Goal: Check status: Check status

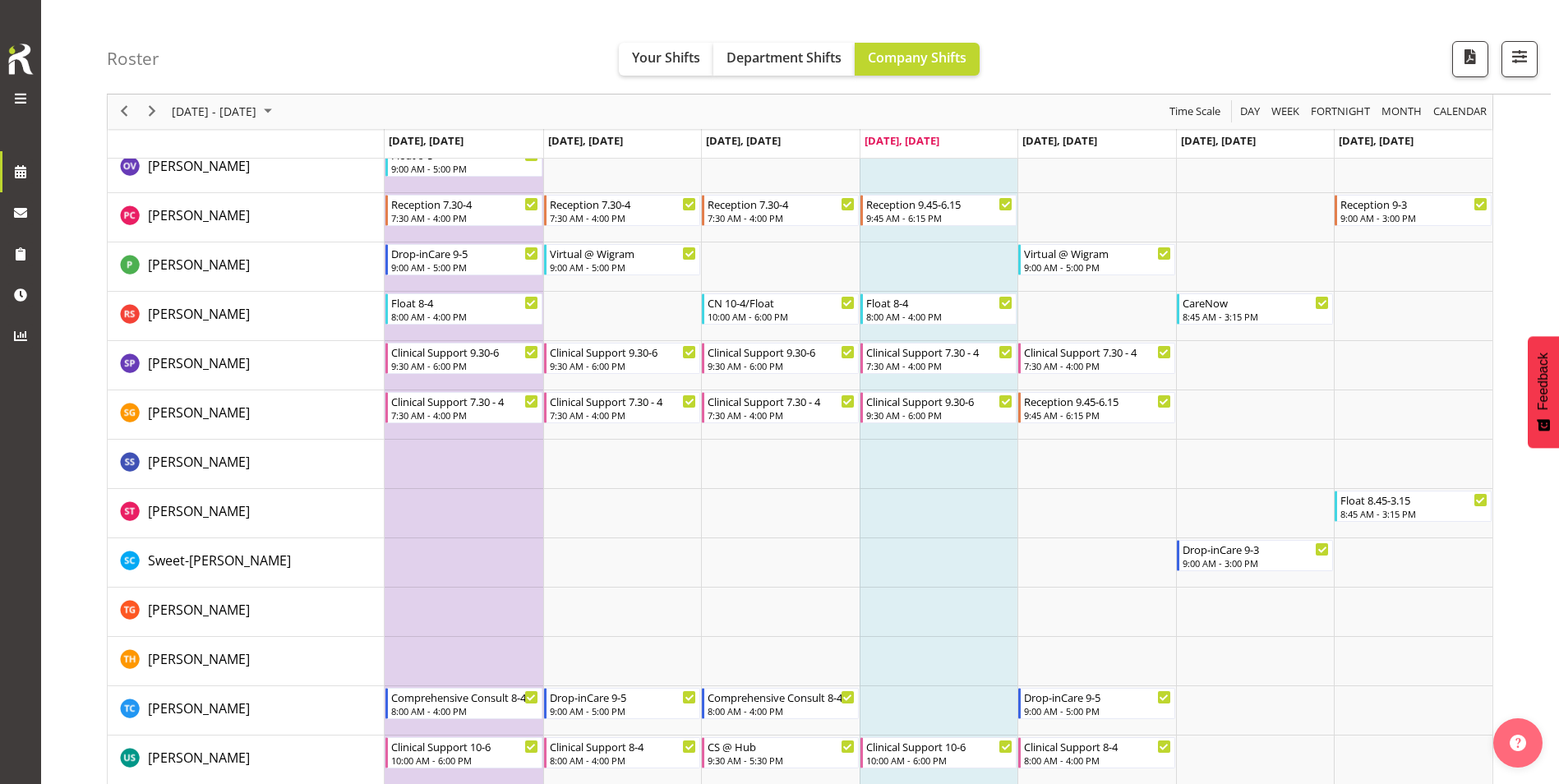
scroll to position [4817, 0]
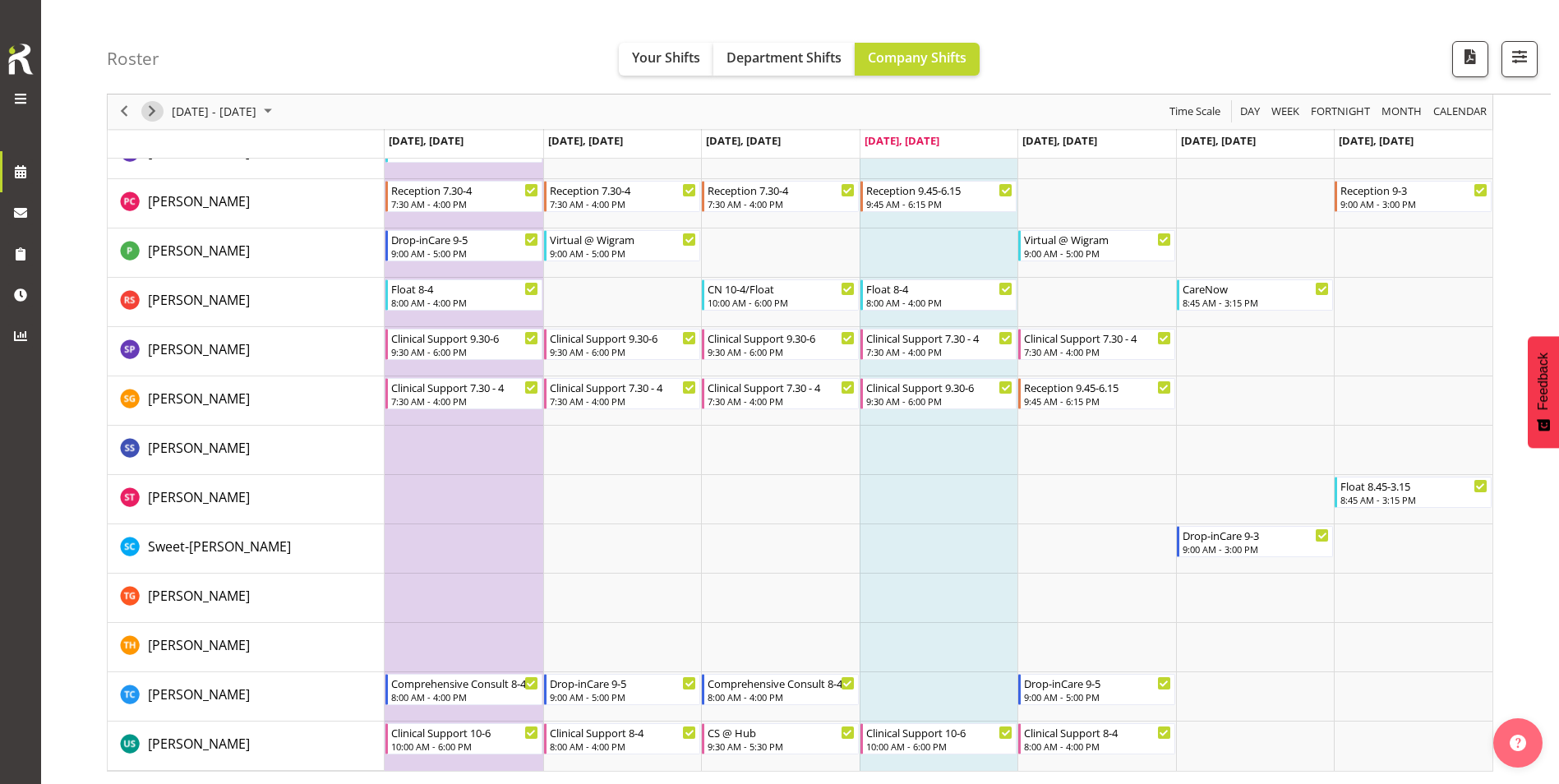
click at [148, 110] on span "Next" at bounding box center [153, 112] width 20 height 21
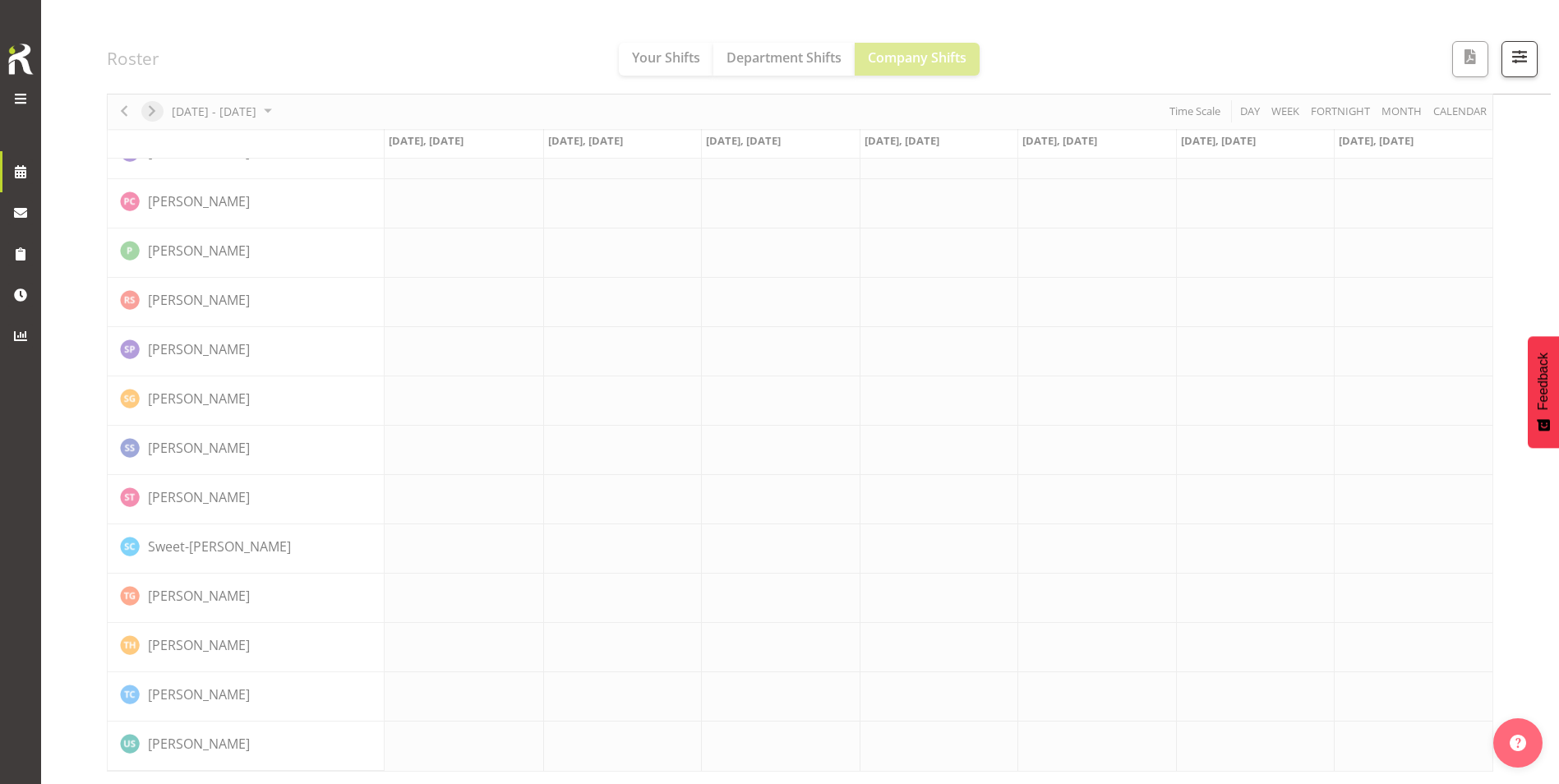
scroll to position [4785, 0]
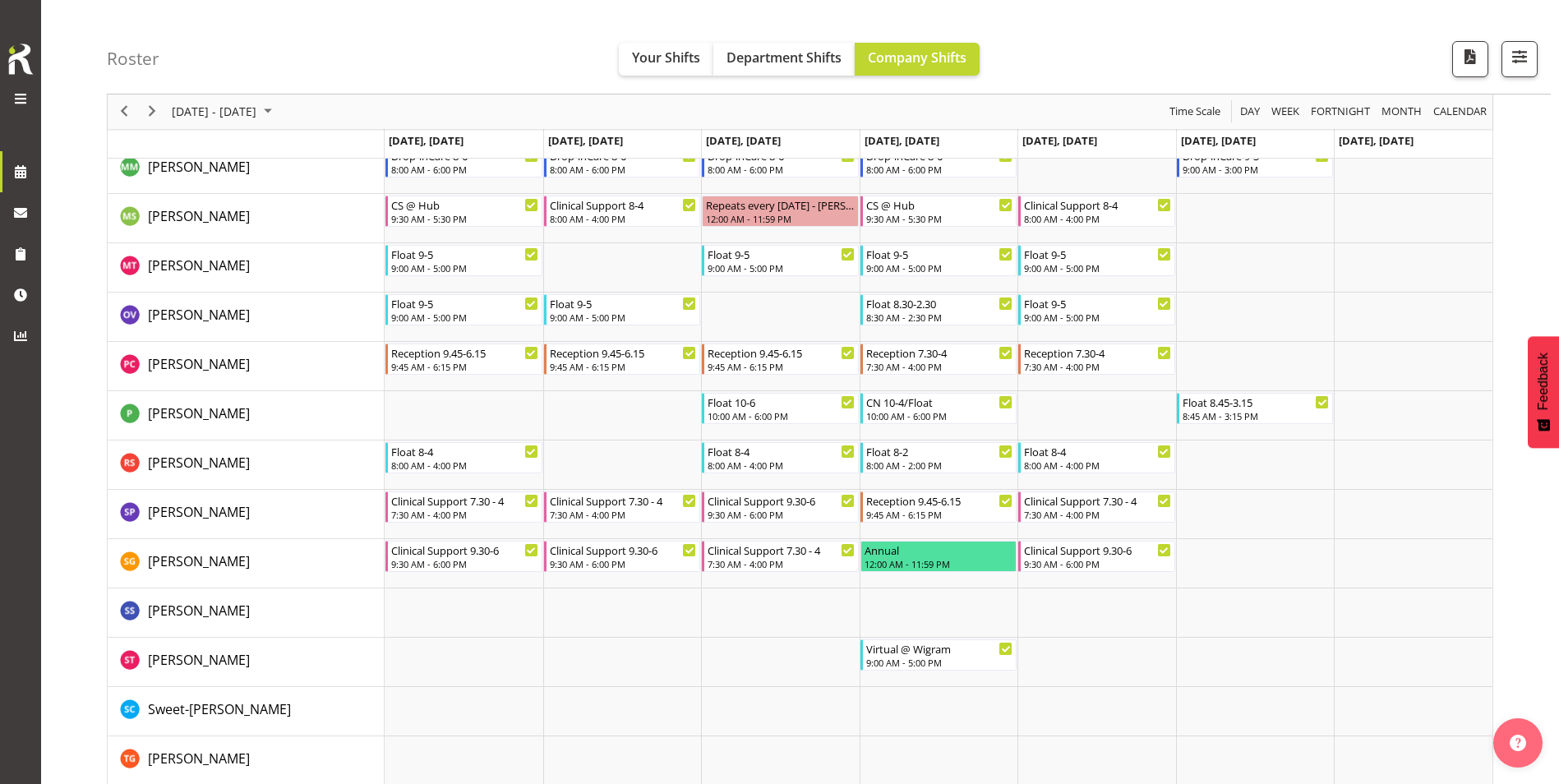
scroll to position [4653, 0]
click at [153, 115] on span "Next" at bounding box center [153, 112] width 20 height 21
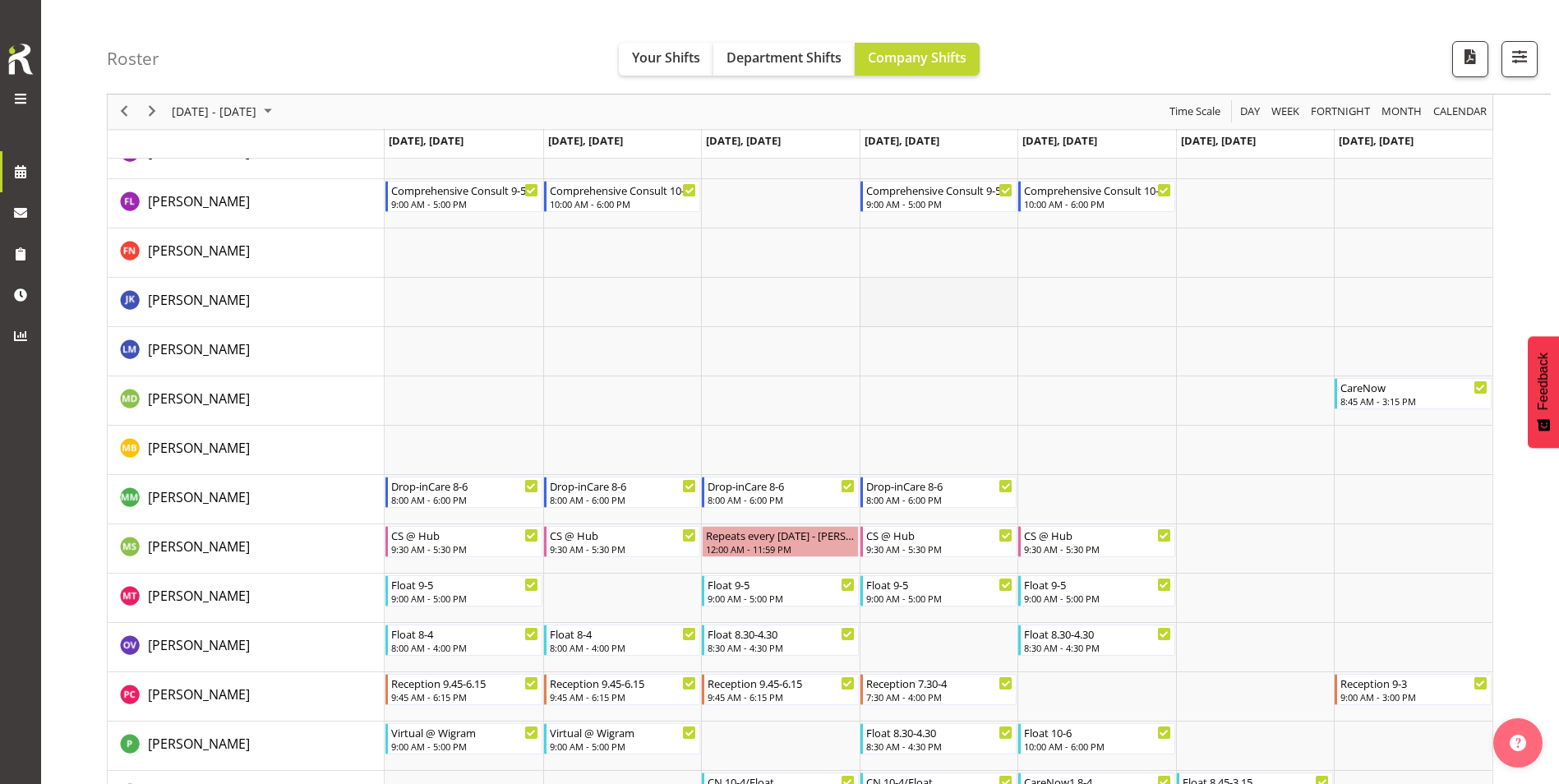
scroll to position [4374, 0]
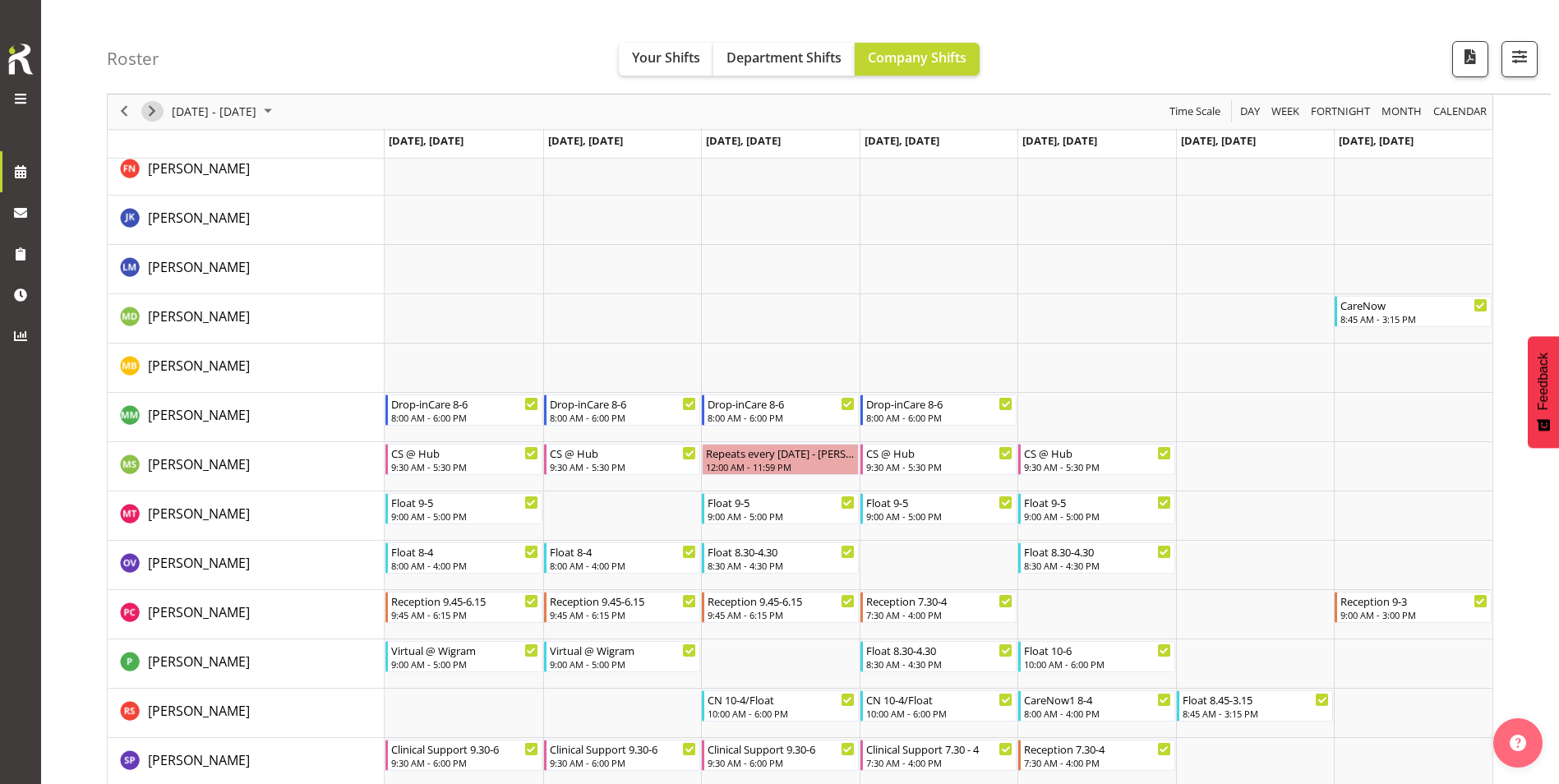
click at [161, 109] on span "Next" at bounding box center [153, 112] width 20 height 21
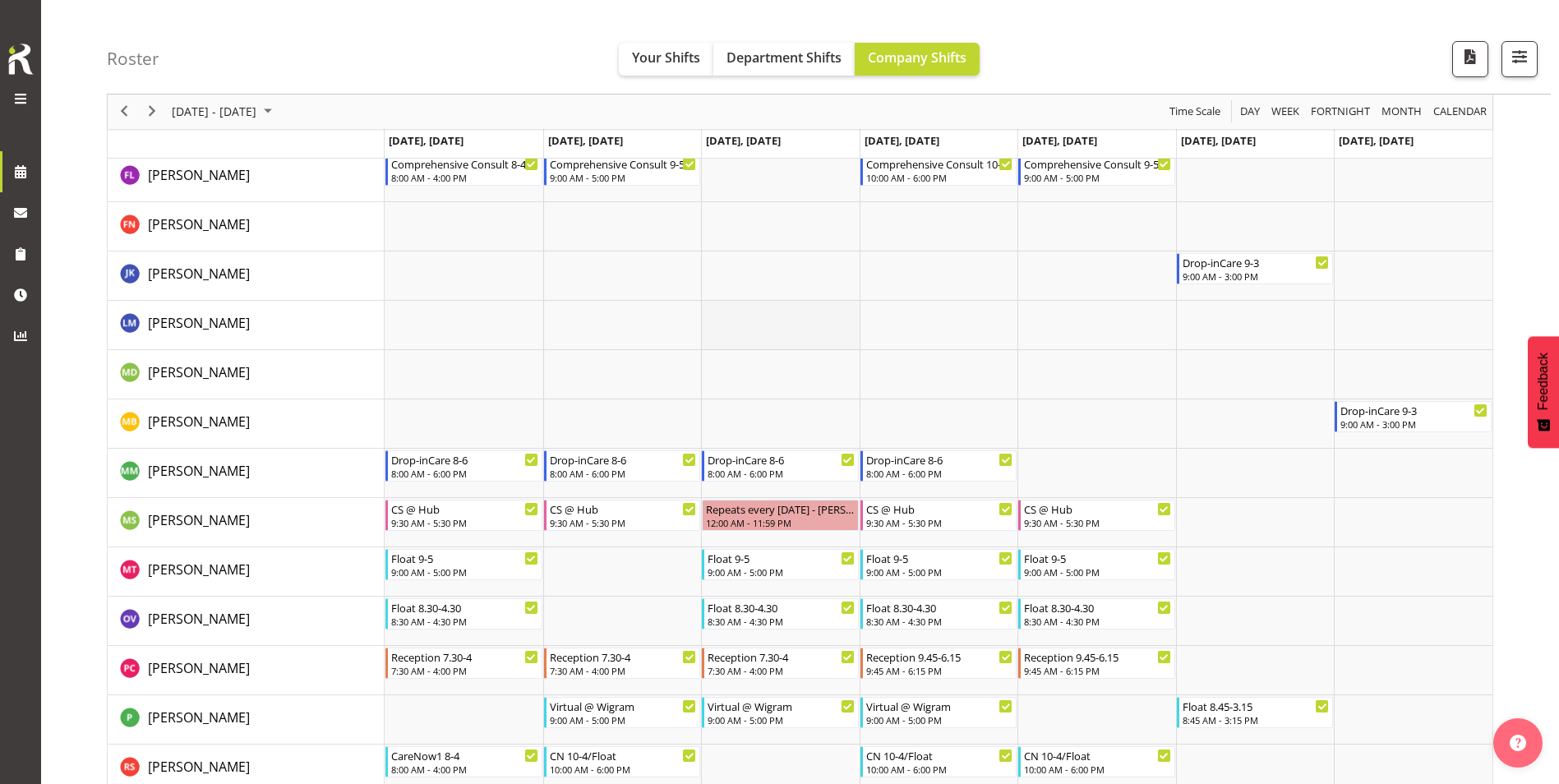
scroll to position [4292, 0]
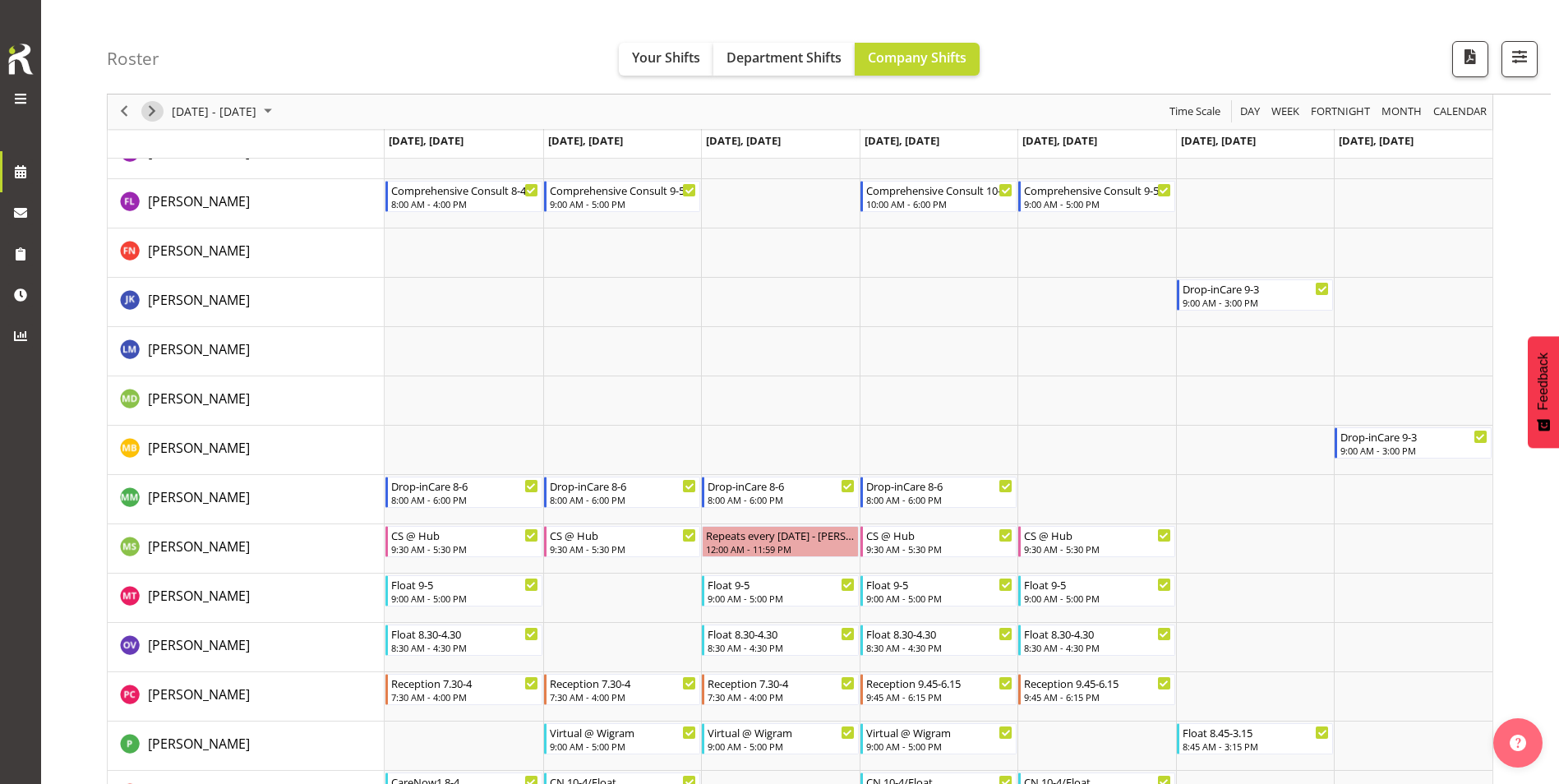
click at [158, 112] on span "Next" at bounding box center [153, 112] width 20 height 21
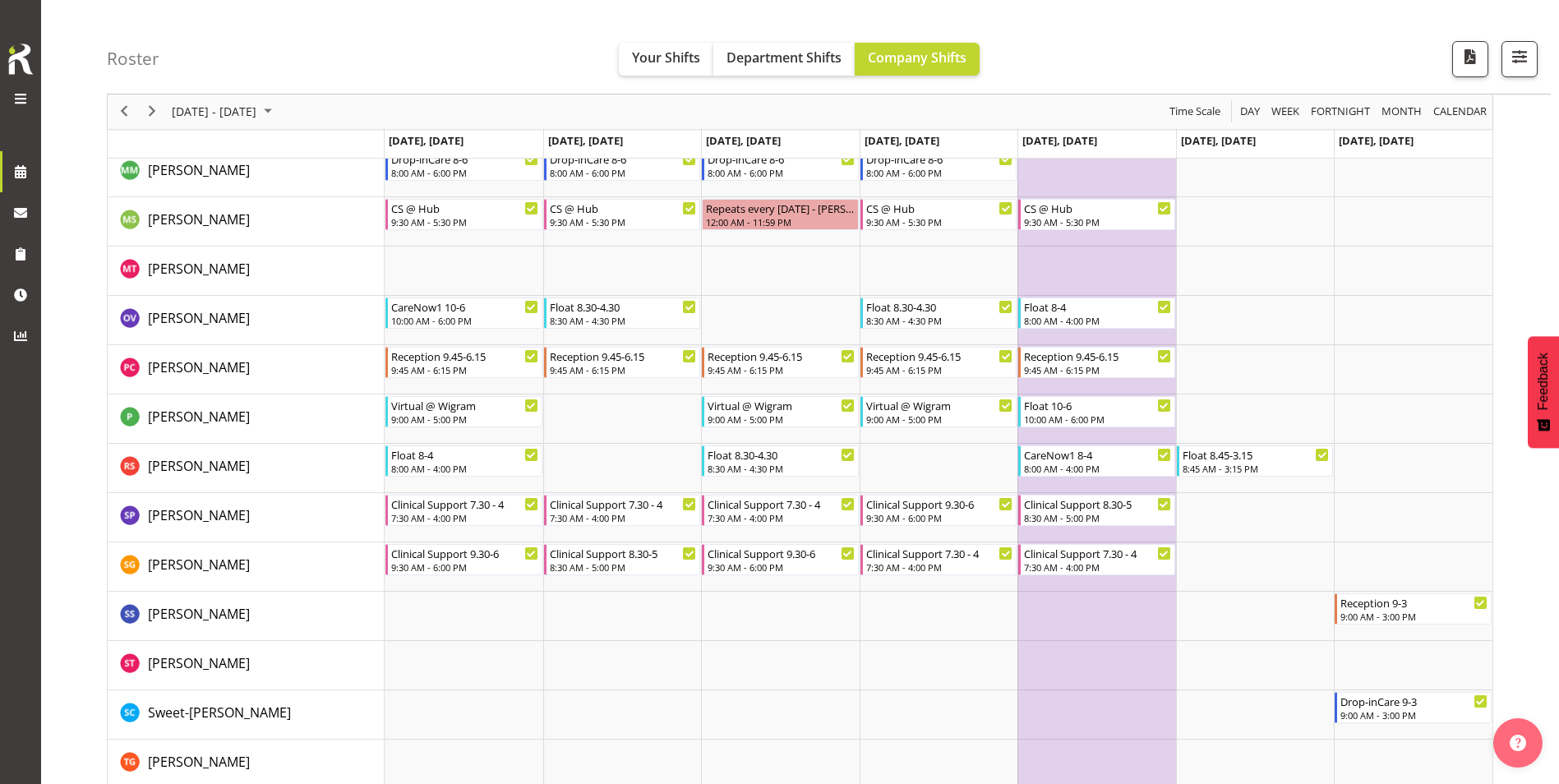
scroll to position [4621, 0]
click at [151, 112] on span "Next" at bounding box center [153, 112] width 20 height 21
